Goal: Communication & Community: Answer question/provide support

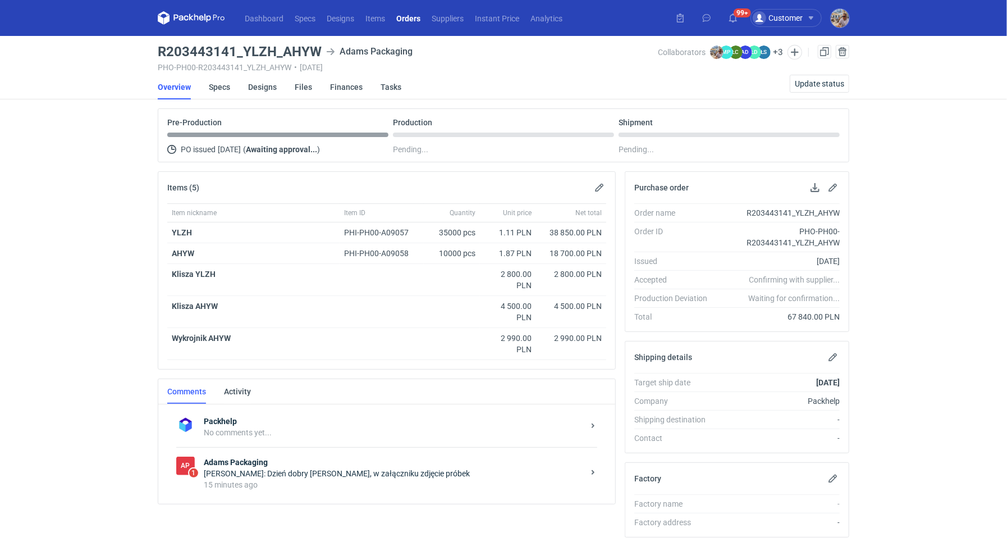
click at [387, 468] on div "[PERSON_NAME]: Dzień dobry [PERSON_NAME], w załączniku zdjęcie próbek" at bounding box center [394, 473] width 380 height 11
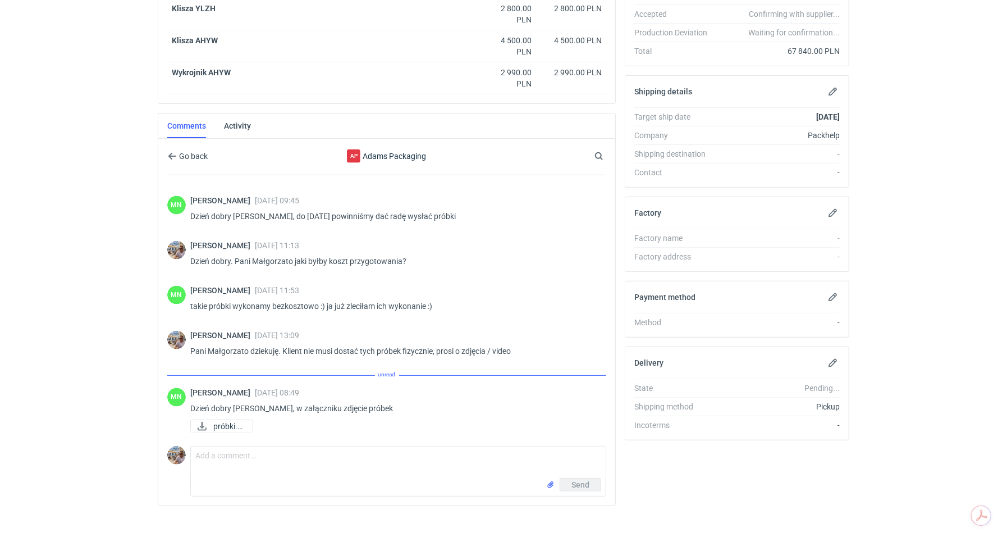
scroll to position [1192, 0]
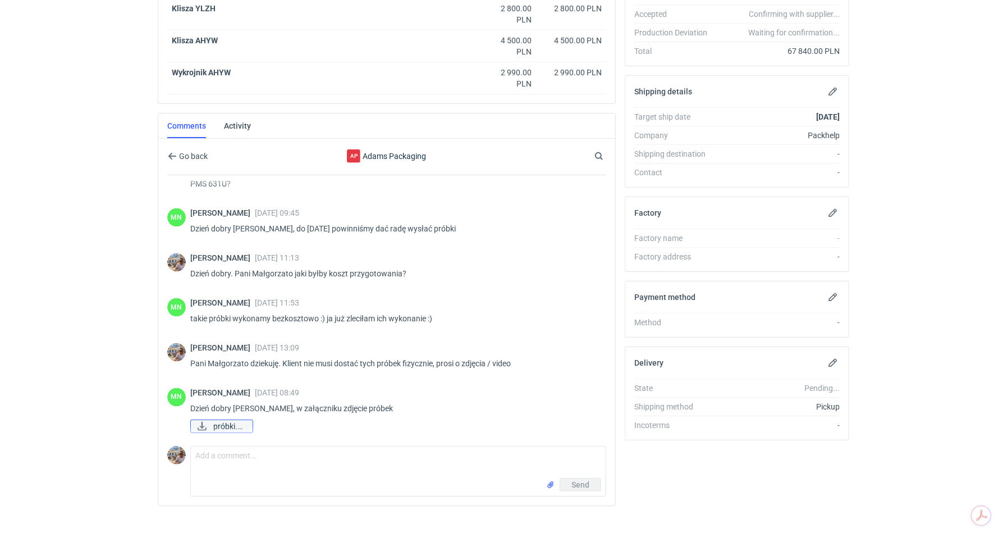
click at [229, 420] on span "próbki.jpg" at bounding box center [228, 426] width 30 height 12
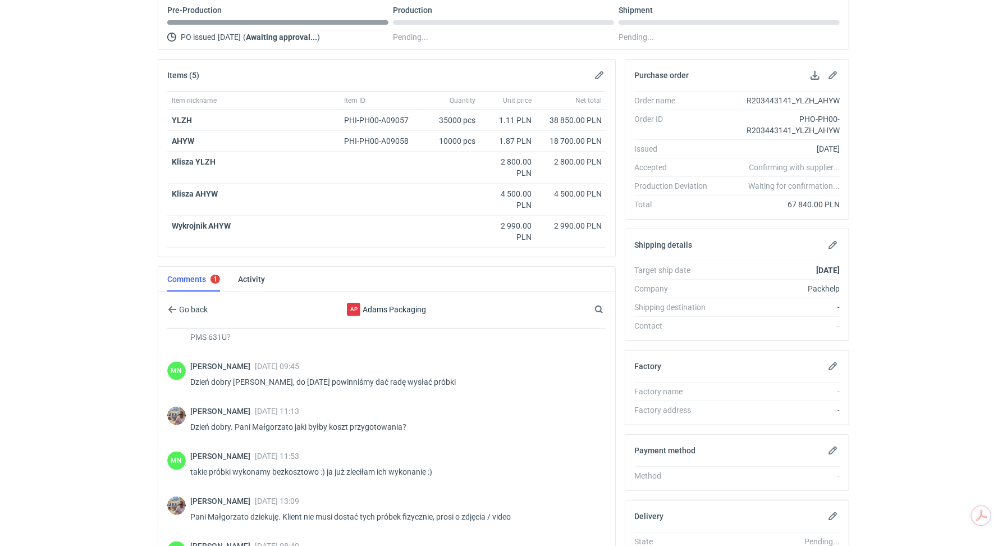
scroll to position [0, 0]
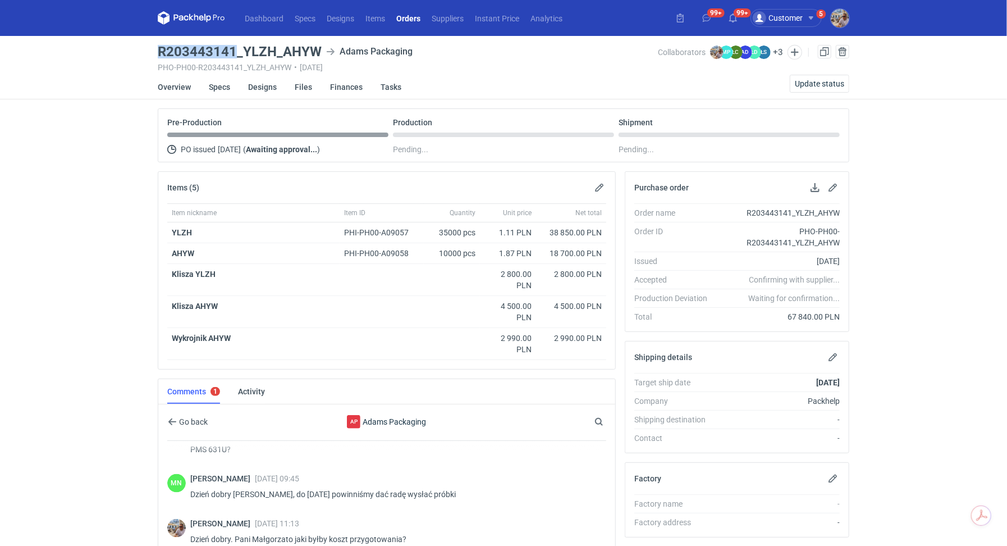
drag, startPoint x: 235, startPoint y: 52, endPoint x: 158, endPoint y: 48, distance: 77.0
click at [158, 48] on h3 "R203443141_YLZH_AHYW" at bounding box center [240, 51] width 164 height 13
copy h3 "R203443141"
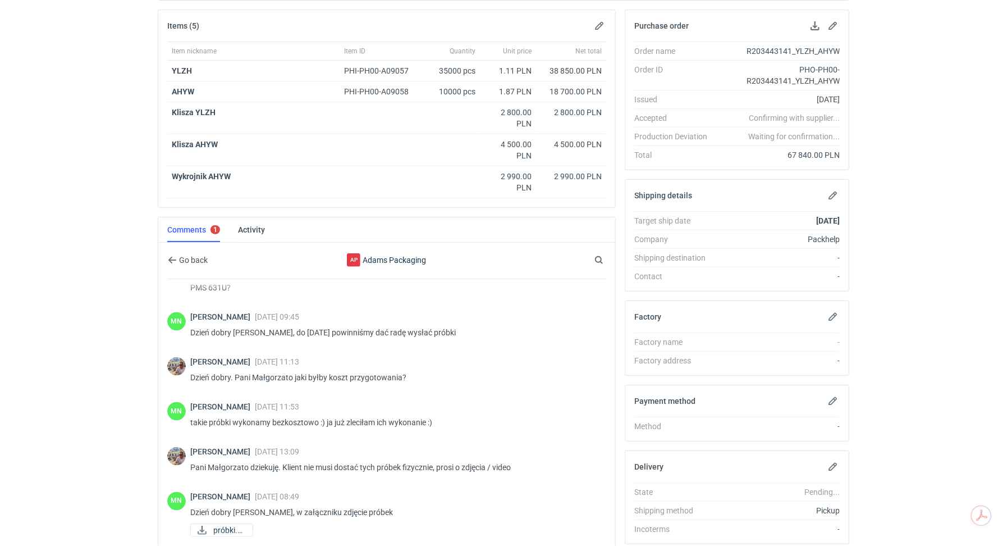
scroll to position [265, 0]
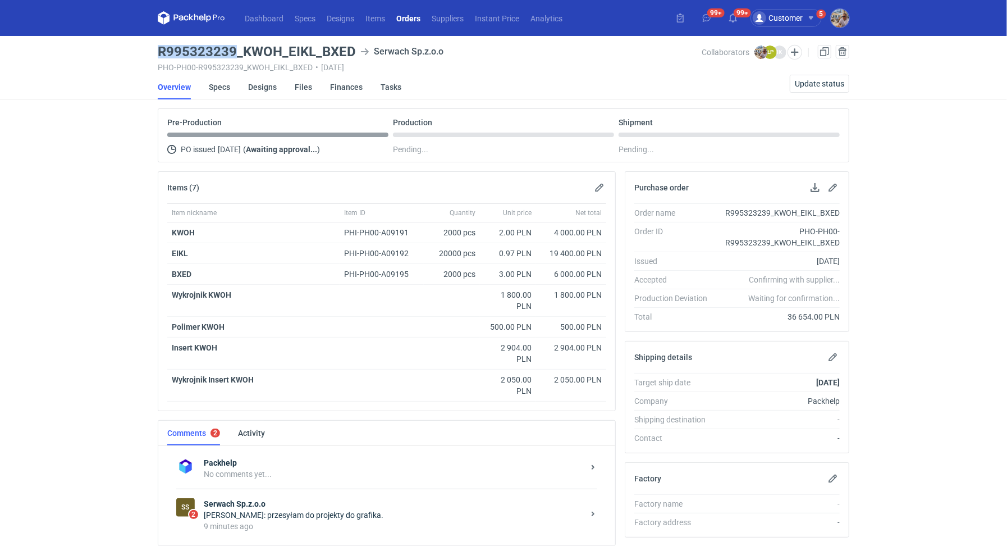
drag, startPoint x: 235, startPoint y: 50, endPoint x: 160, endPoint y: 49, distance: 75.2
click at [160, 49] on h3 "R995323239_KWOH_EIKL_BXED" at bounding box center [257, 51] width 198 height 13
copy h3 "R995323239"
click at [276, 520] on div "9 minutes ago" at bounding box center [394, 525] width 380 height 11
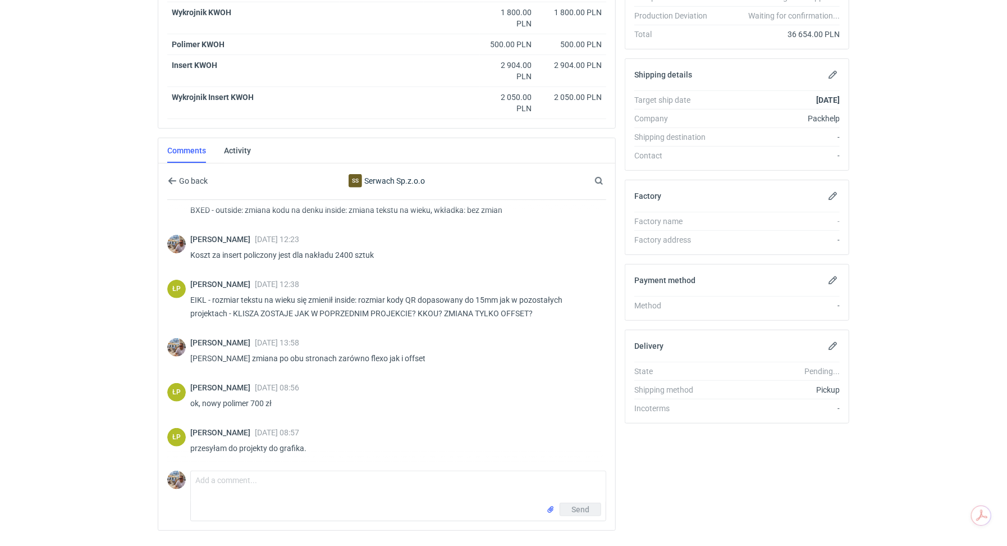
scroll to position [30, 0]
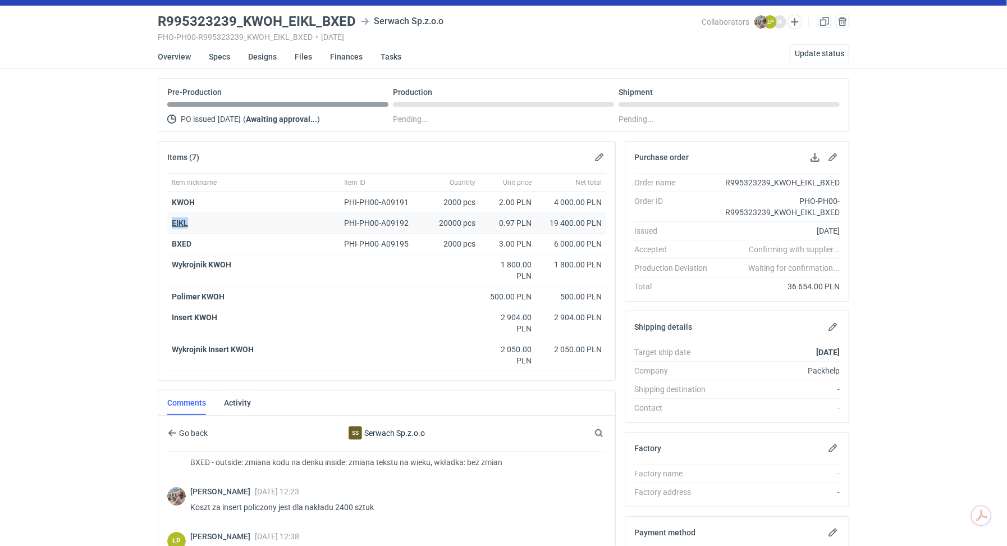
drag, startPoint x: 195, startPoint y: 222, endPoint x: 172, endPoint y: 222, distance: 23.0
click at [172, 222] on div "EIKL" at bounding box center [253, 222] width 163 height 11
copy strong "EIKL"
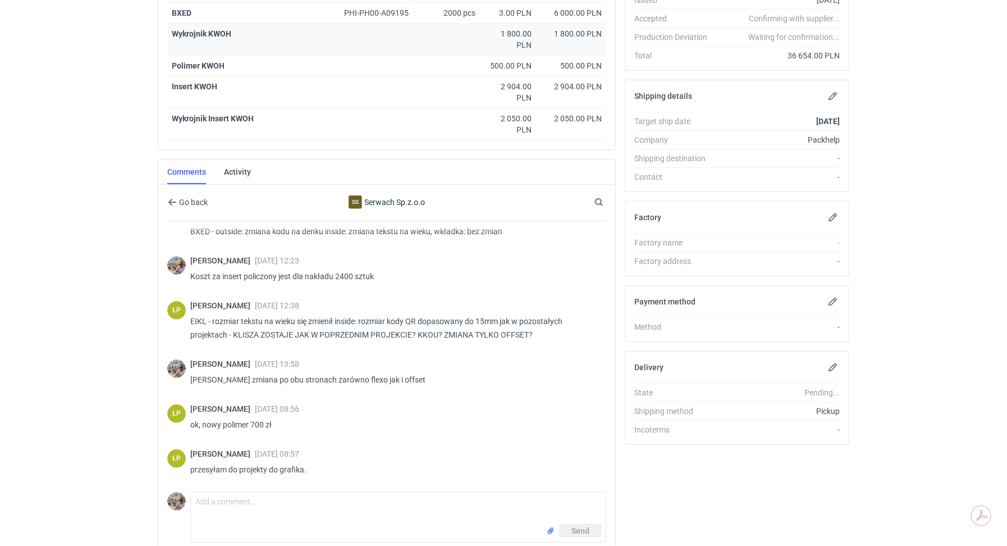
scroll to position [307, 0]
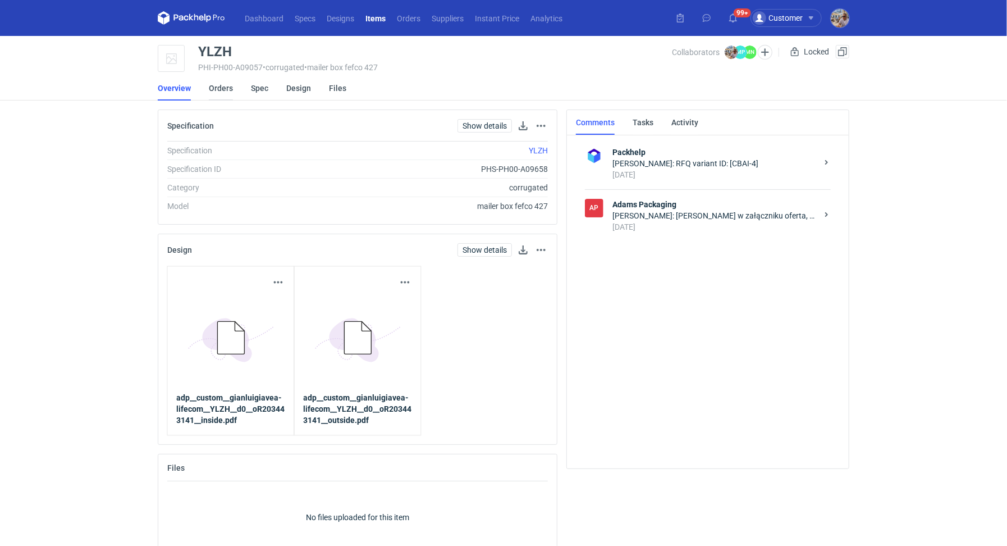
click at [226, 91] on link "Orders" at bounding box center [221, 88] width 24 height 25
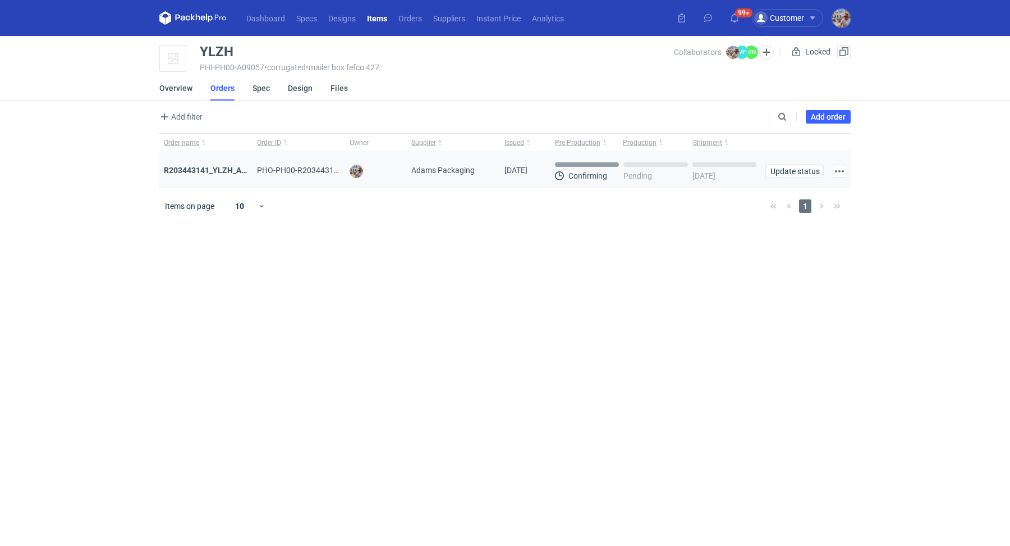
click at [215, 164] on div "R203443141_YLZH_AHYW" at bounding box center [206, 169] width 84 height 11
click at [217, 167] on strong "R203443141_YLZH_AHYW" at bounding box center [211, 170] width 95 height 9
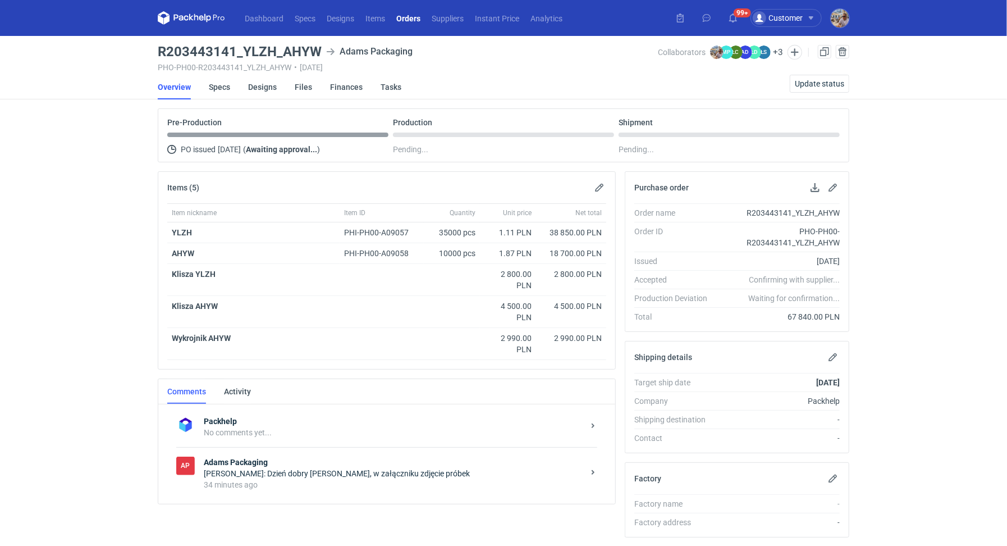
click at [182, 422] on img at bounding box center [185, 424] width 19 height 19
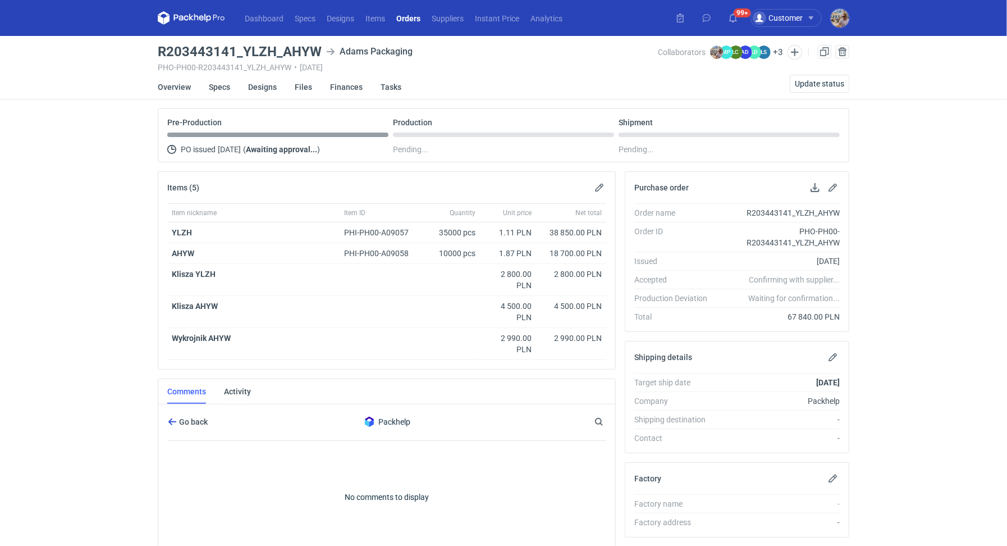
click at [184, 418] on span "Go back" at bounding box center [192, 422] width 31 height 8
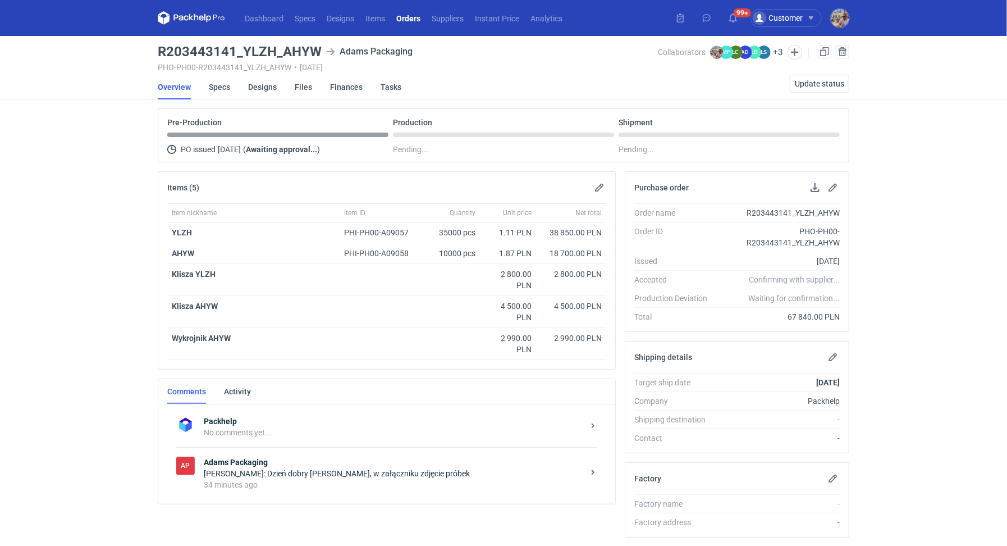
click at [246, 469] on div "[PERSON_NAME]: Dzień dobry [PERSON_NAME], w załączniku zdjęcie próbek" at bounding box center [394, 473] width 380 height 11
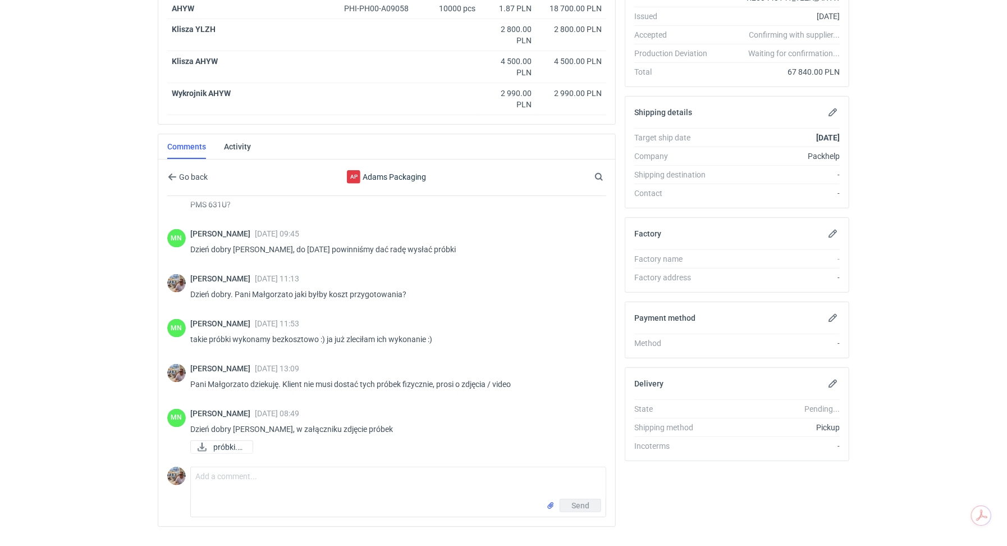
scroll to position [265, 0]
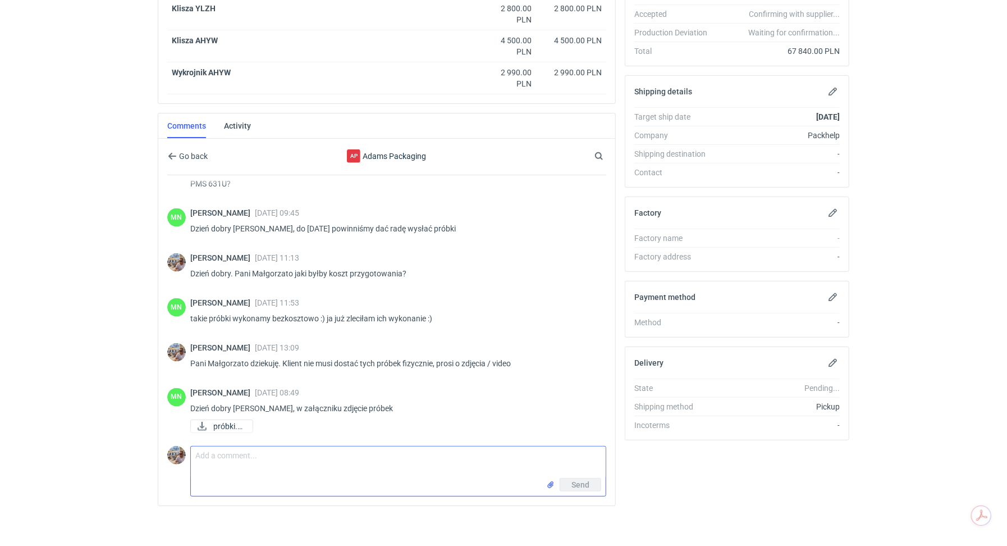
click at [250, 463] on textarea "Comment message" at bounding box center [398, 461] width 415 height 31
paste textarea "Ta z prawej to 631U a dwie po lewej to już opcje modyfikowane od 631U ?"
click at [238, 450] on textarea "Dzień dobry. Ta z prawej to 631U a dwie po lewej to już opcje modyfikowane od 6…" at bounding box center [398, 461] width 415 height 31
type textarea "Dzień dobry. Pani Małgorzato ta próbka z prawej to 631U a dwie po lewej to już …"
